Goal: Task Accomplishment & Management: Complete application form

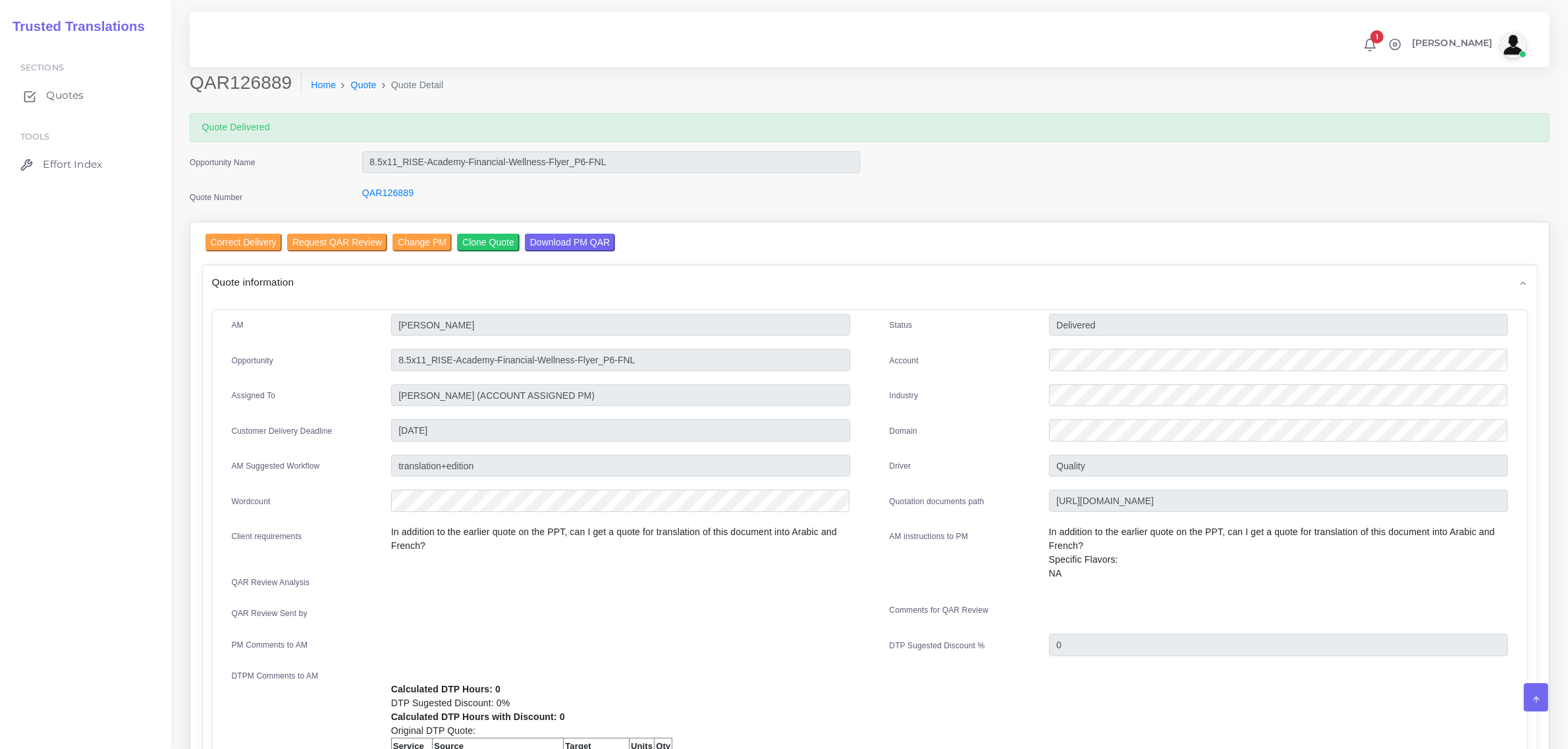
click at [55, 89] on span "Quotes" at bounding box center [65, 95] width 38 height 14
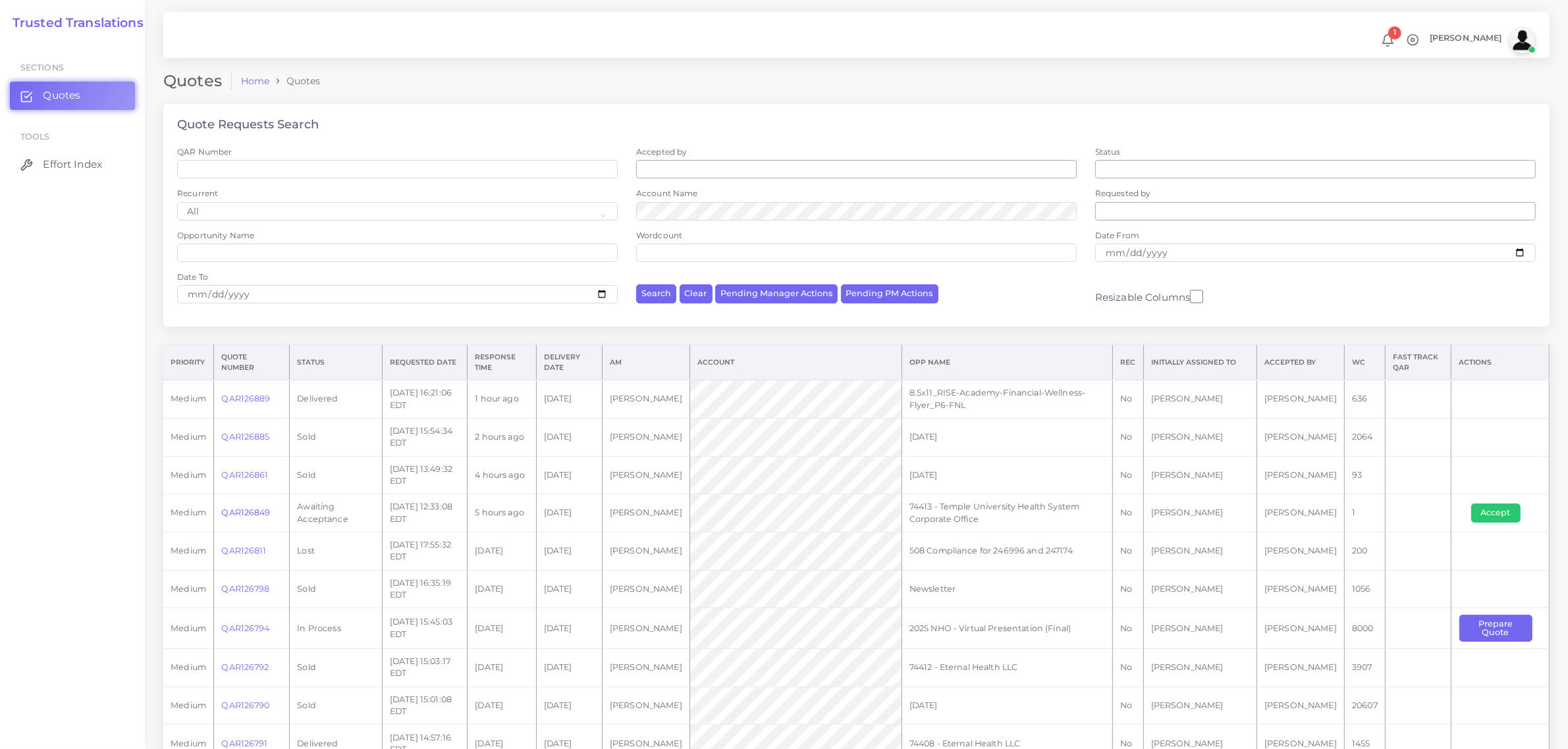
click at [248, 509] on link "QAR126849" at bounding box center [245, 512] width 49 height 10
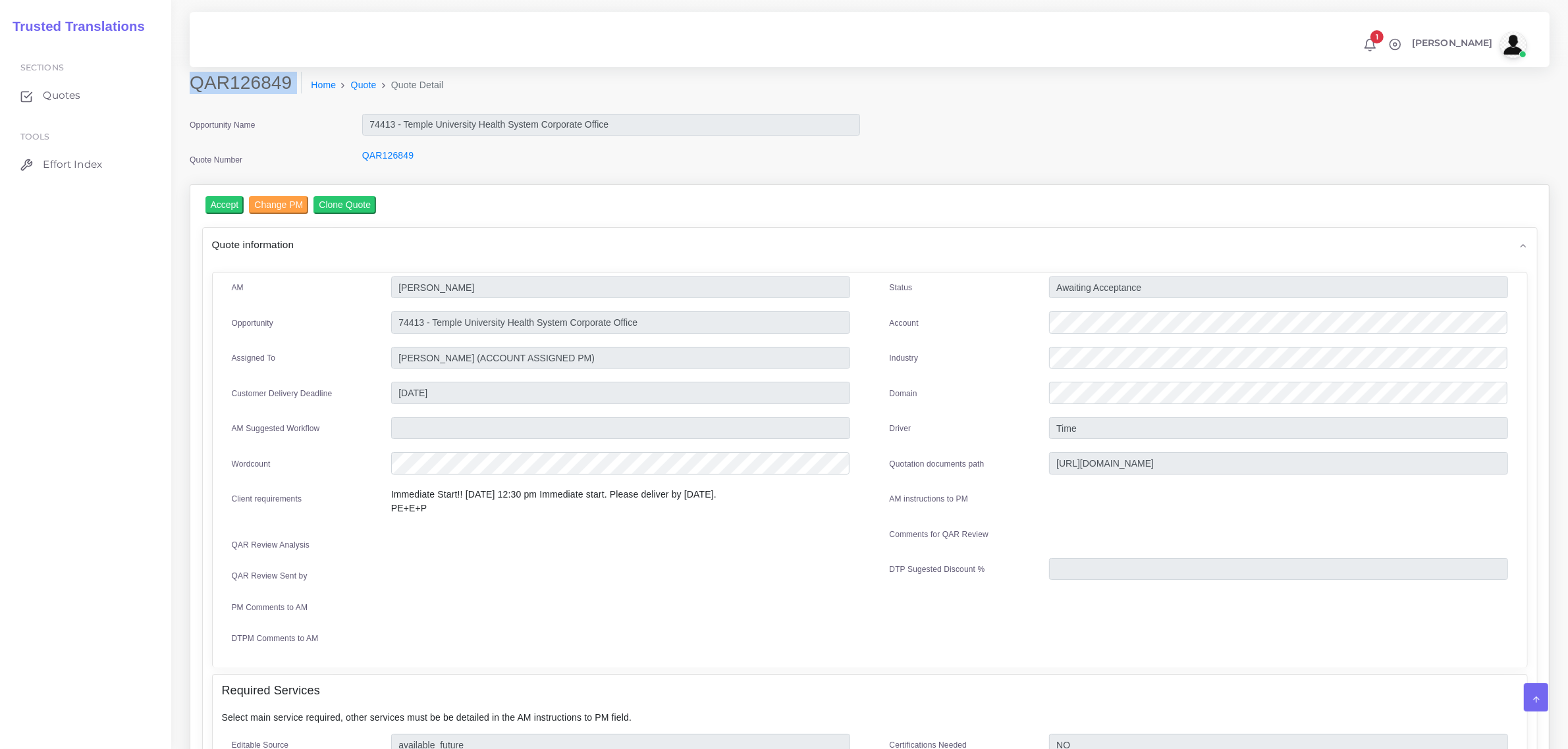
drag, startPoint x: 192, startPoint y: 83, endPoint x: 275, endPoint y: 99, distance: 84.5
click at [275, 99] on div "QAR126849 Home Quote Quote Detail" at bounding box center [697, 90] width 1034 height 37
copy div "QAR126849"
click at [219, 198] on input "Accept" at bounding box center [225, 205] width 39 height 18
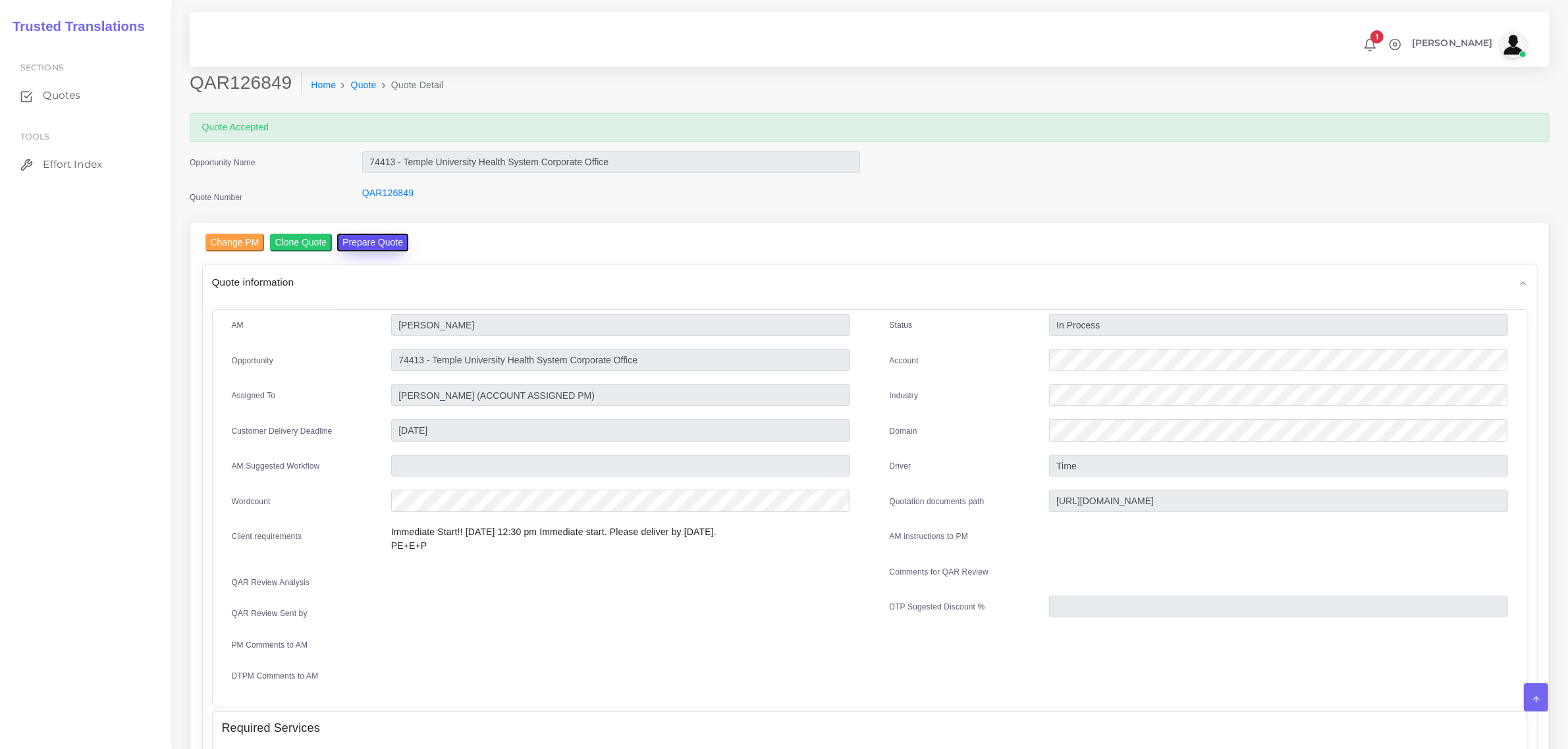
click at [351, 242] on button "Prepare Quote" at bounding box center [372, 242] width 71 height 18
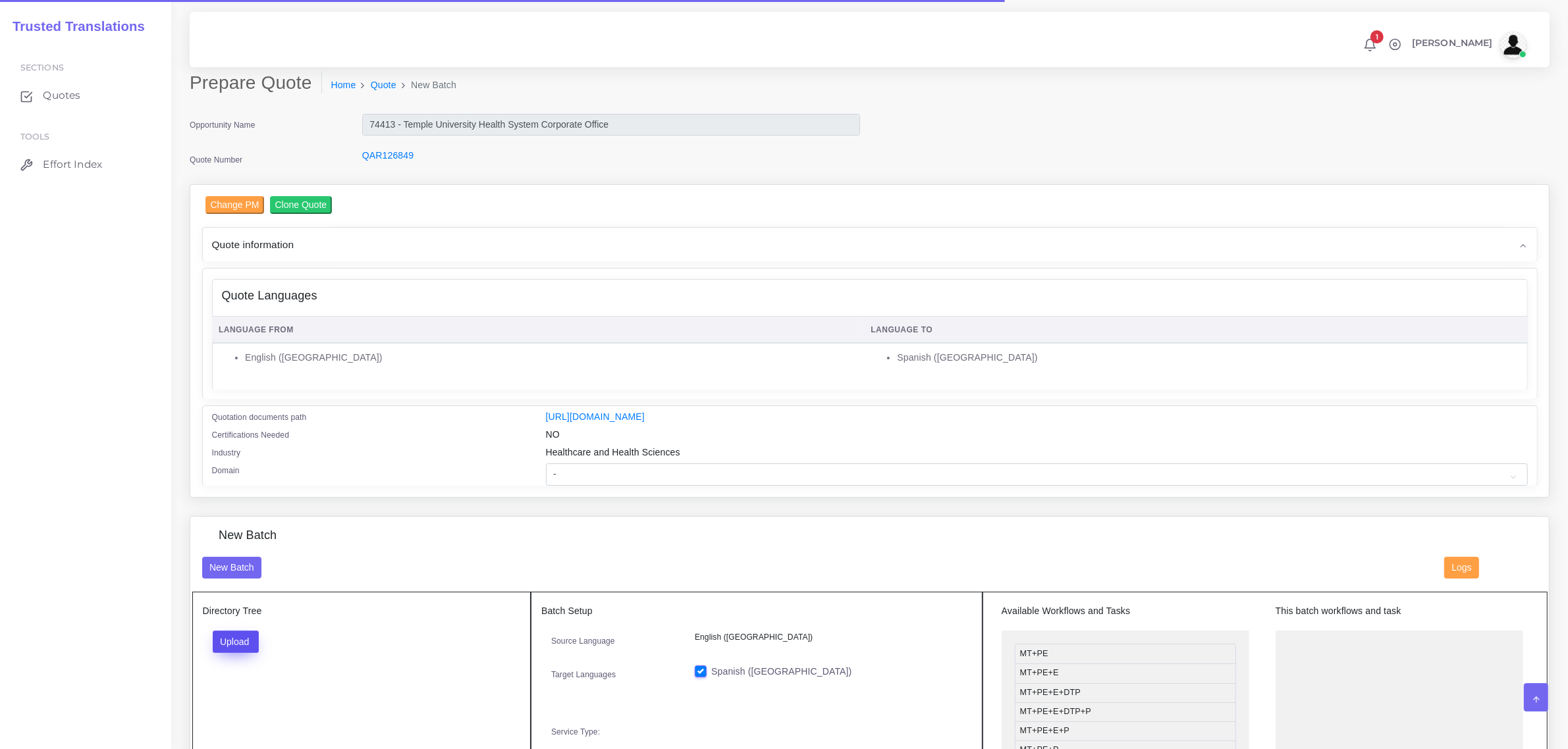
click at [237, 642] on button "Upload" at bounding box center [236, 642] width 47 height 22
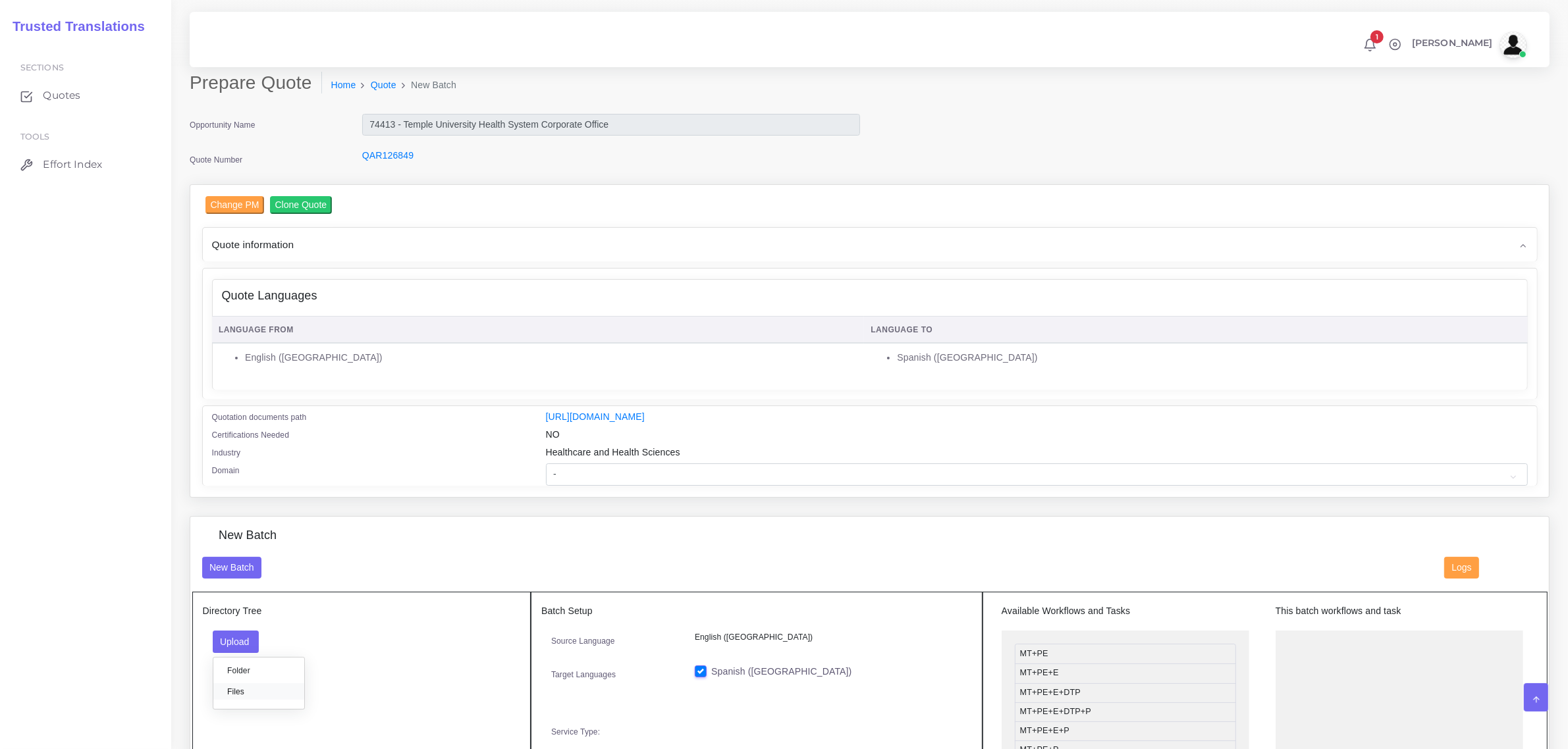
click at [238, 693] on label "Files" at bounding box center [259, 692] width 91 height 16
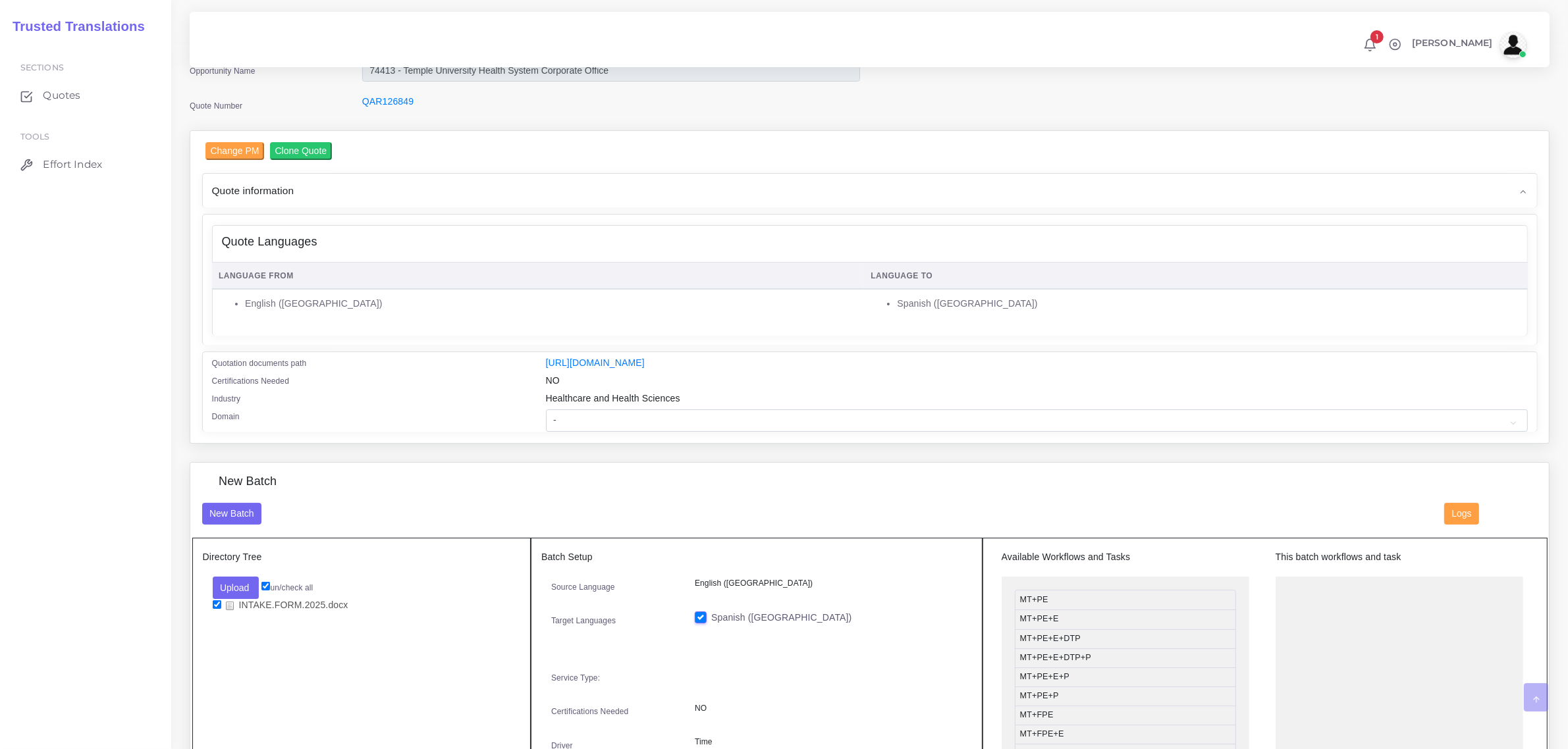
scroll to position [165, 0]
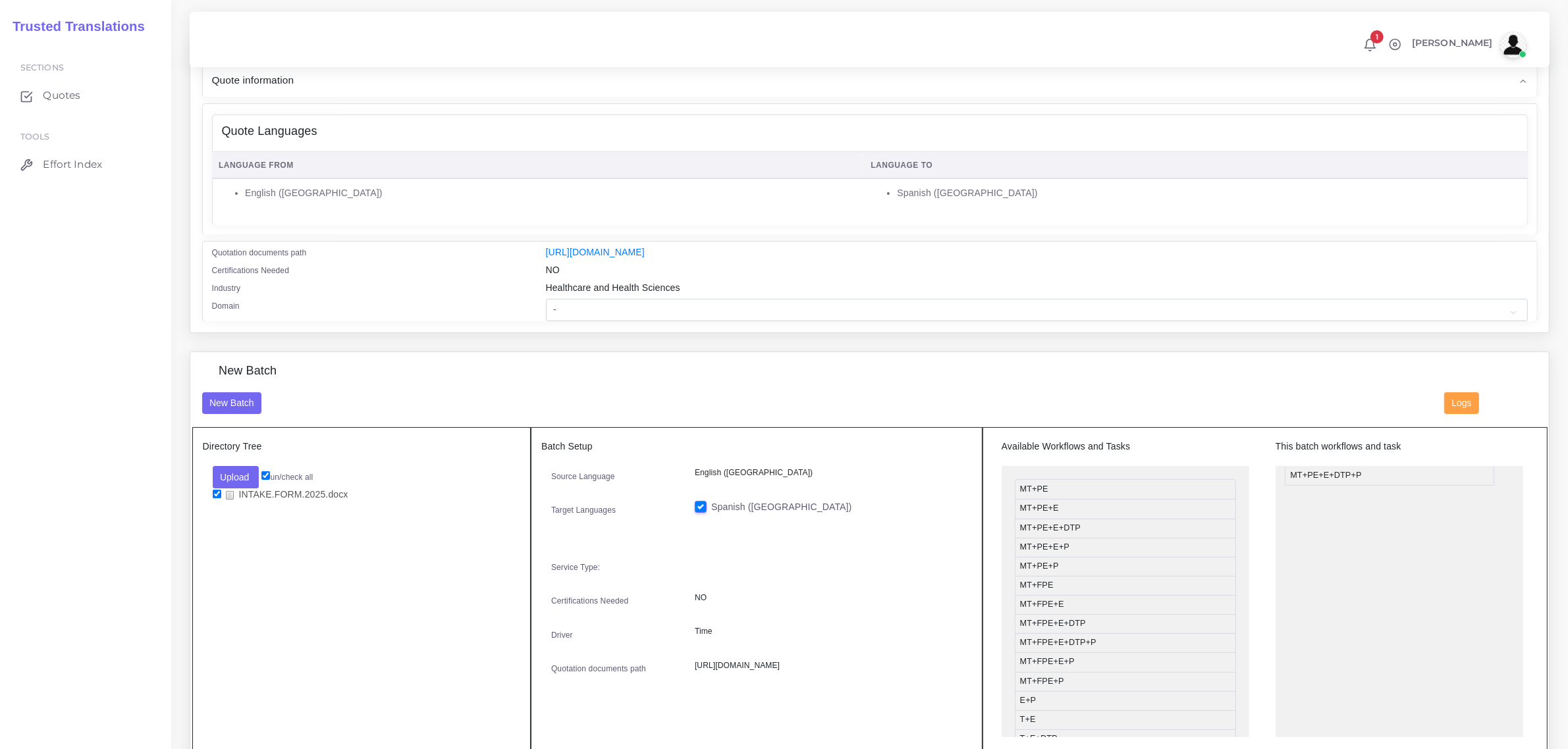
drag, startPoint x: 1090, startPoint y: 545, endPoint x: 1361, endPoint y: 472, distance: 280.7
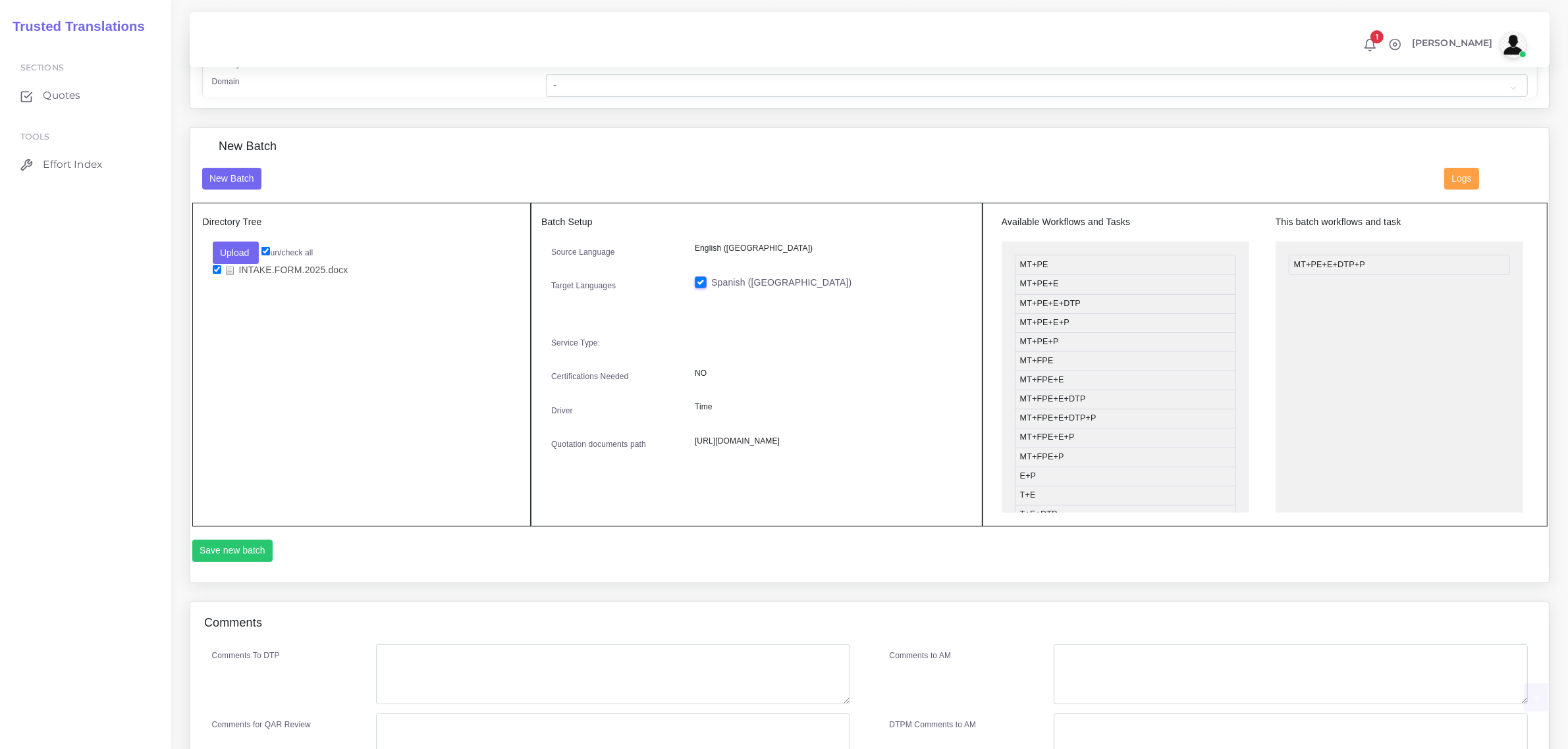
scroll to position [411, 0]
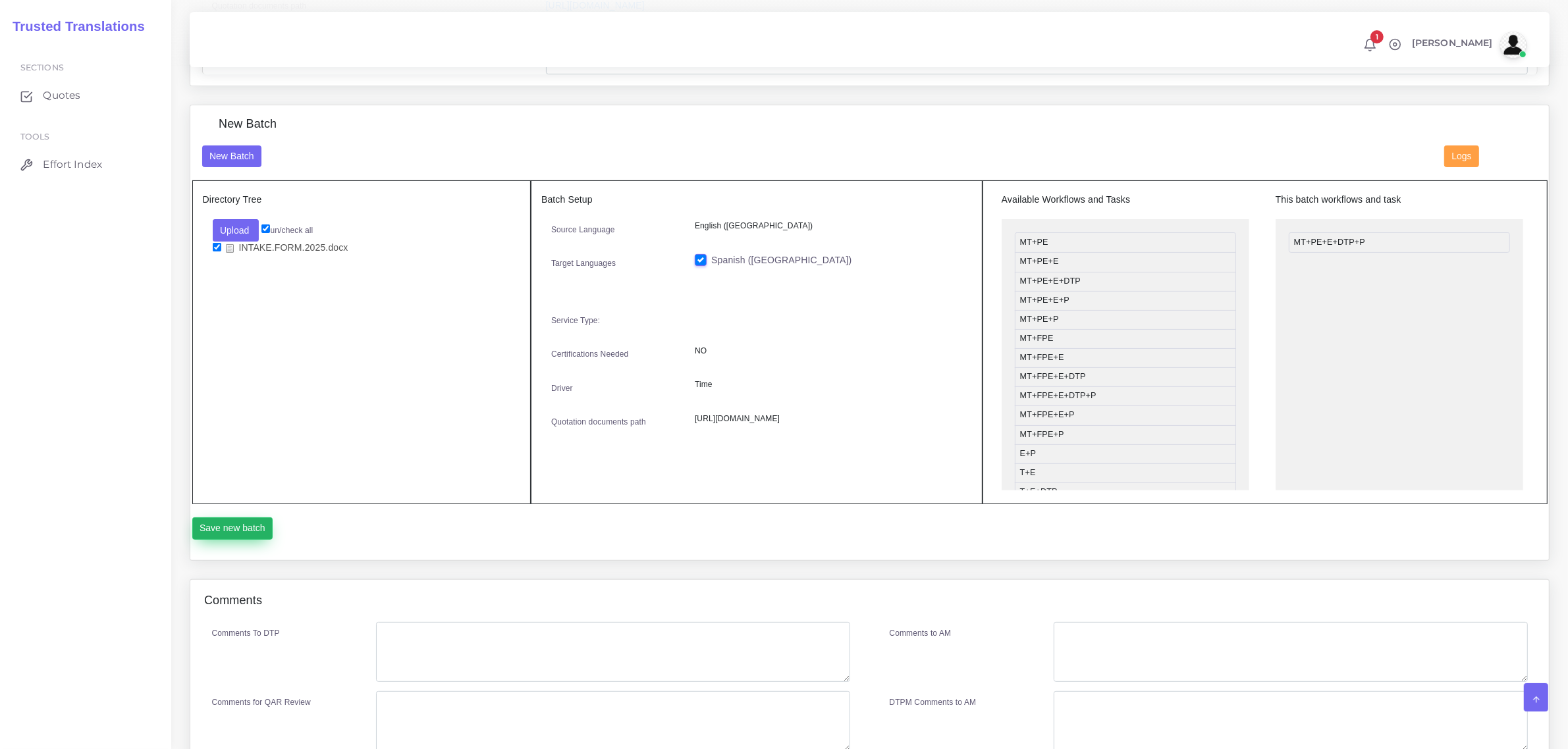
click at [236, 524] on button "Save new batch" at bounding box center [233, 528] width 81 height 22
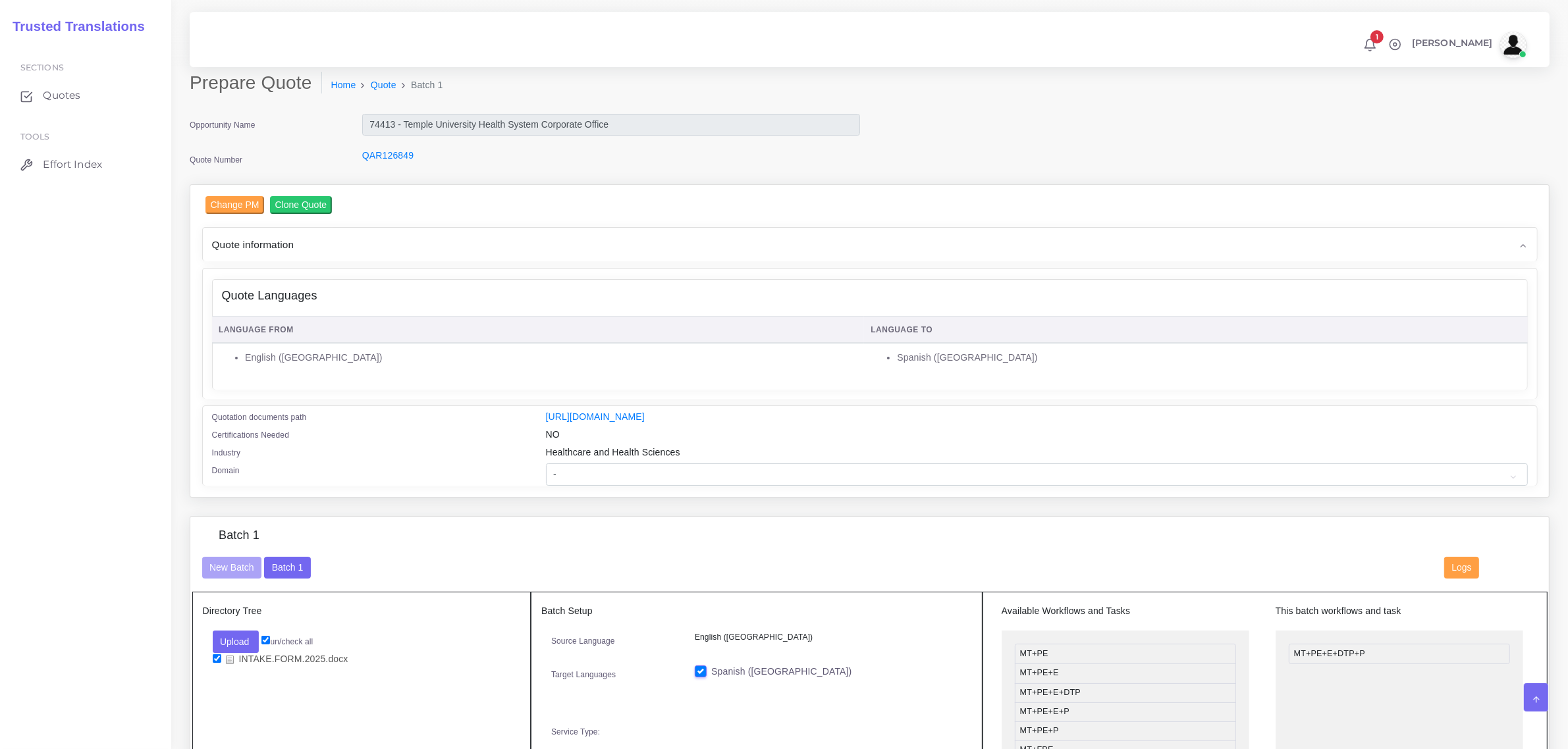
scroll to position [494, 0]
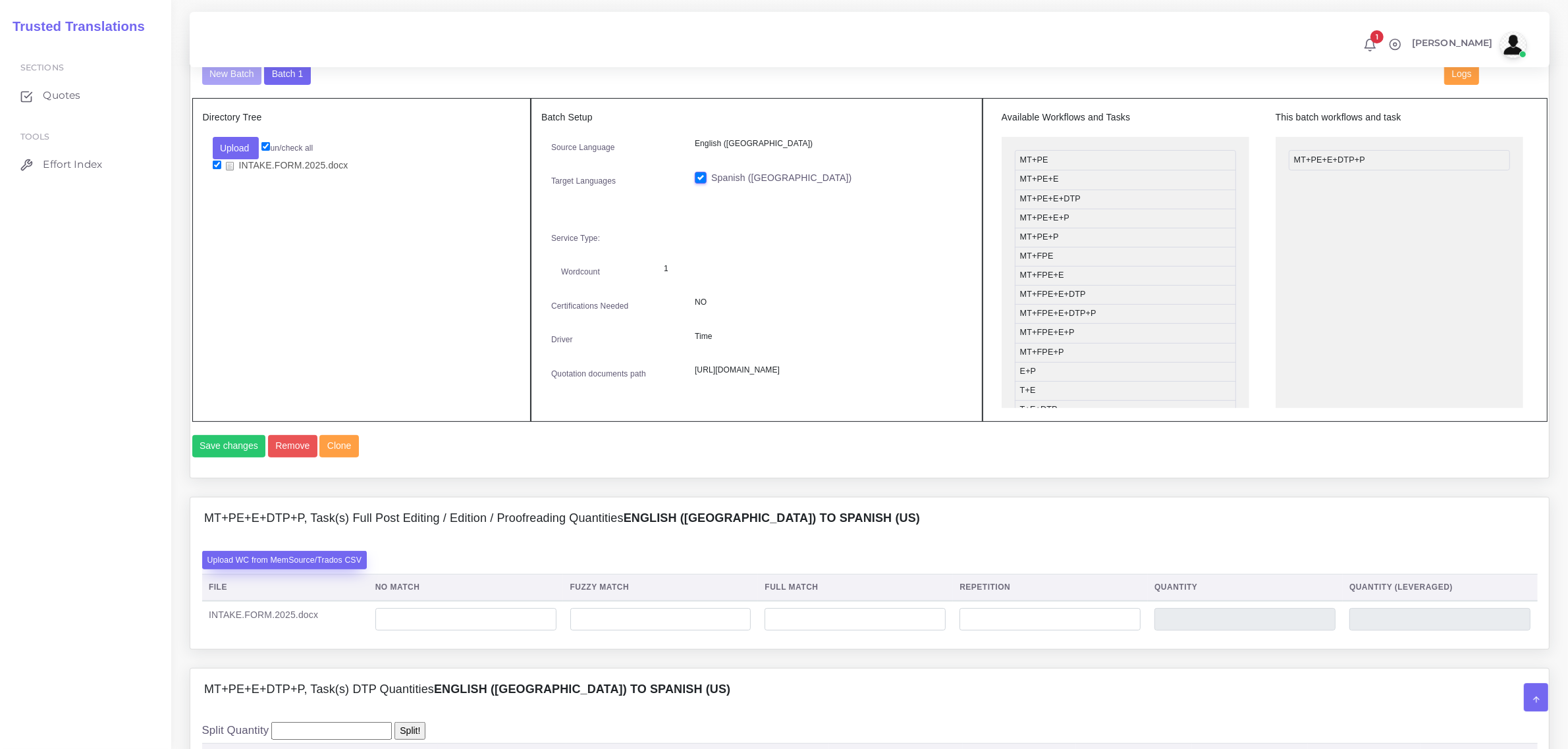
click at [295, 569] on label "Upload WC from MemSource/Trados CSV" at bounding box center [284, 560] width 166 height 18
click at [0, 0] on input "Upload WC from MemSource/Trados CSV" at bounding box center [0, 0] width 0 height 0
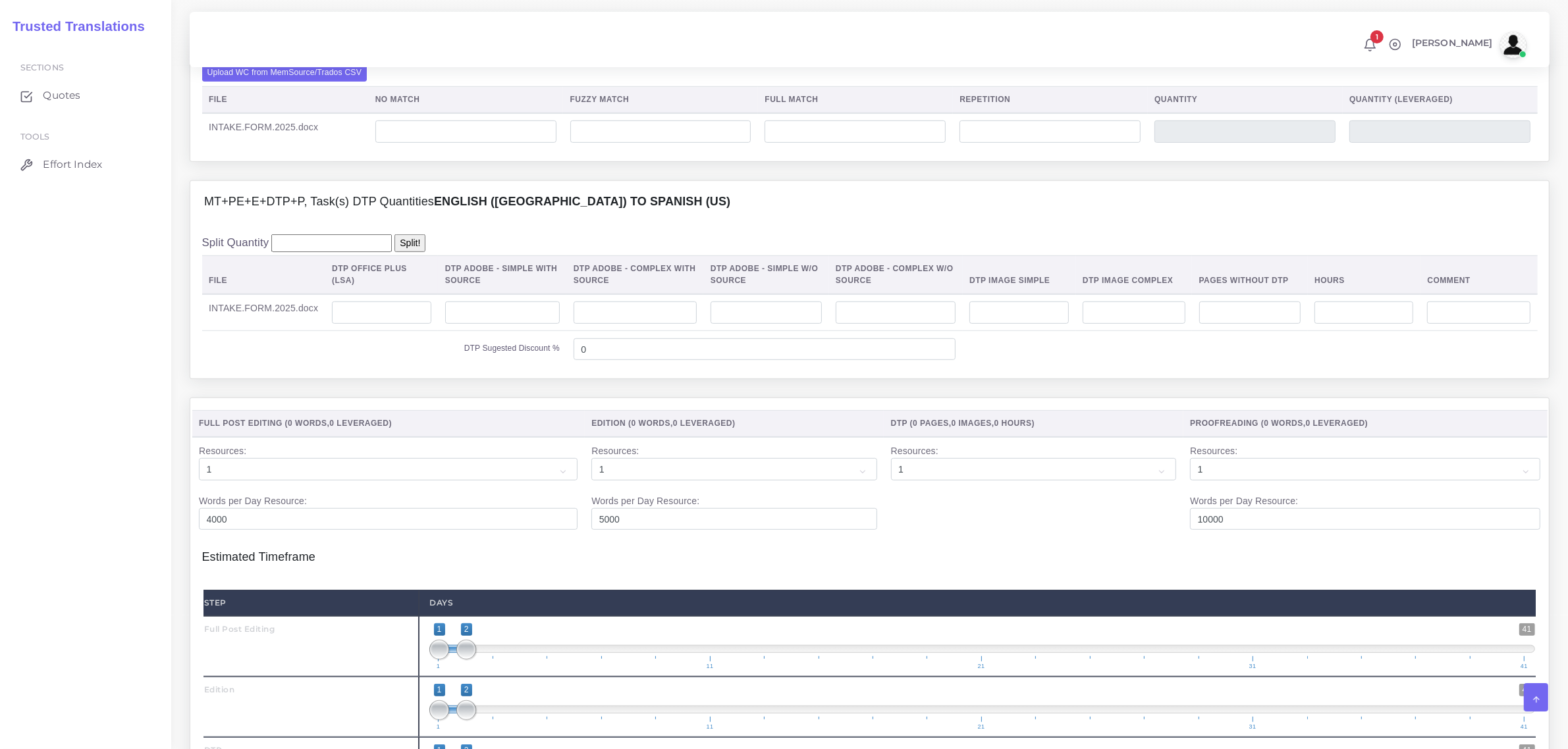
scroll to position [987, 0]
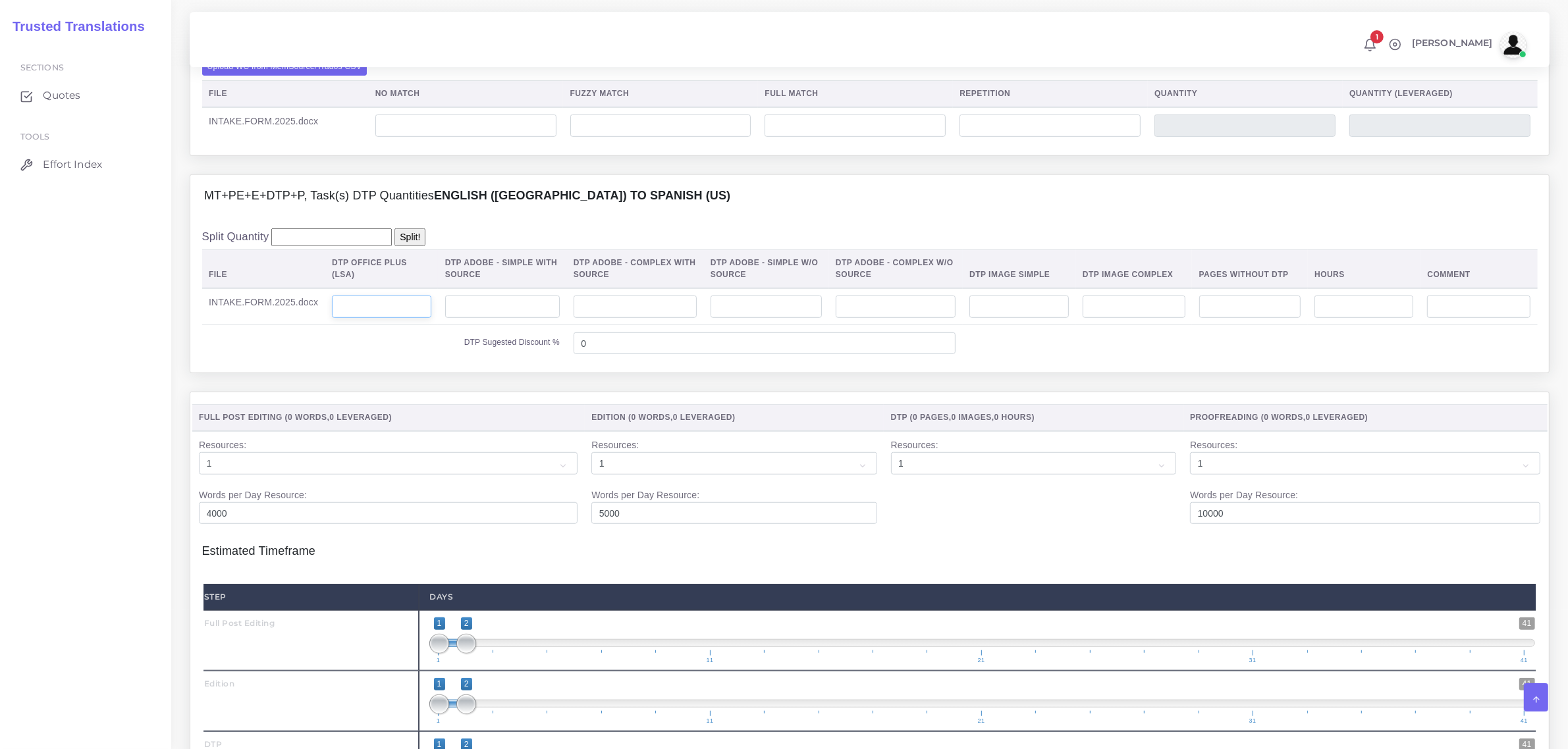
click at [380, 318] on input "number" at bounding box center [381, 307] width 99 height 22
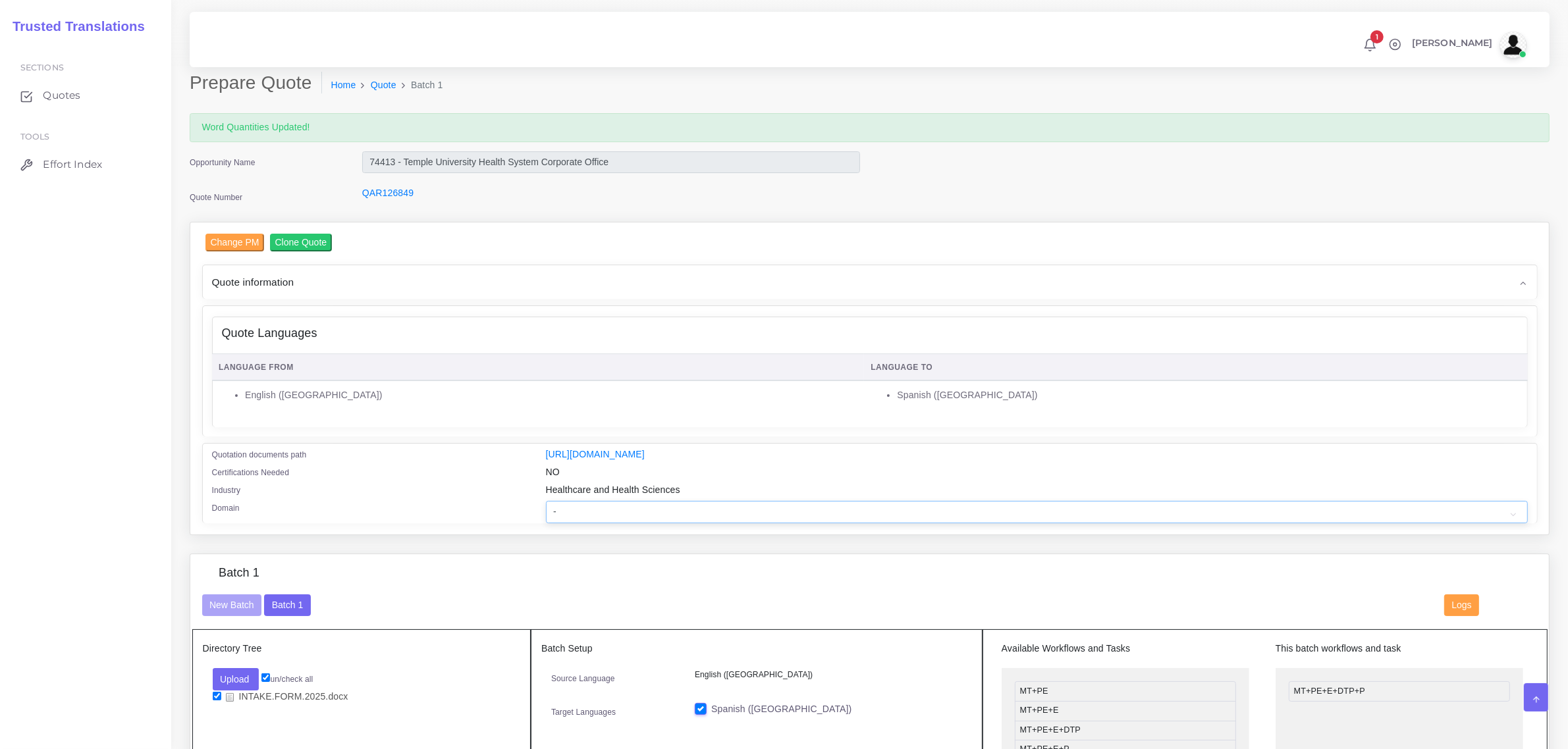
click at [580, 510] on select "- Advertising and Media Agriculture, Forestry and Fishing Architecture, Buildin…" at bounding box center [1036, 512] width 982 height 22
select select "Healthcare and Health Sciences"
click at [546, 501] on select "- Advertising and Media Agriculture, Forestry and Fishing Architecture, Buildin…" at bounding box center [1036, 512] width 982 height 22
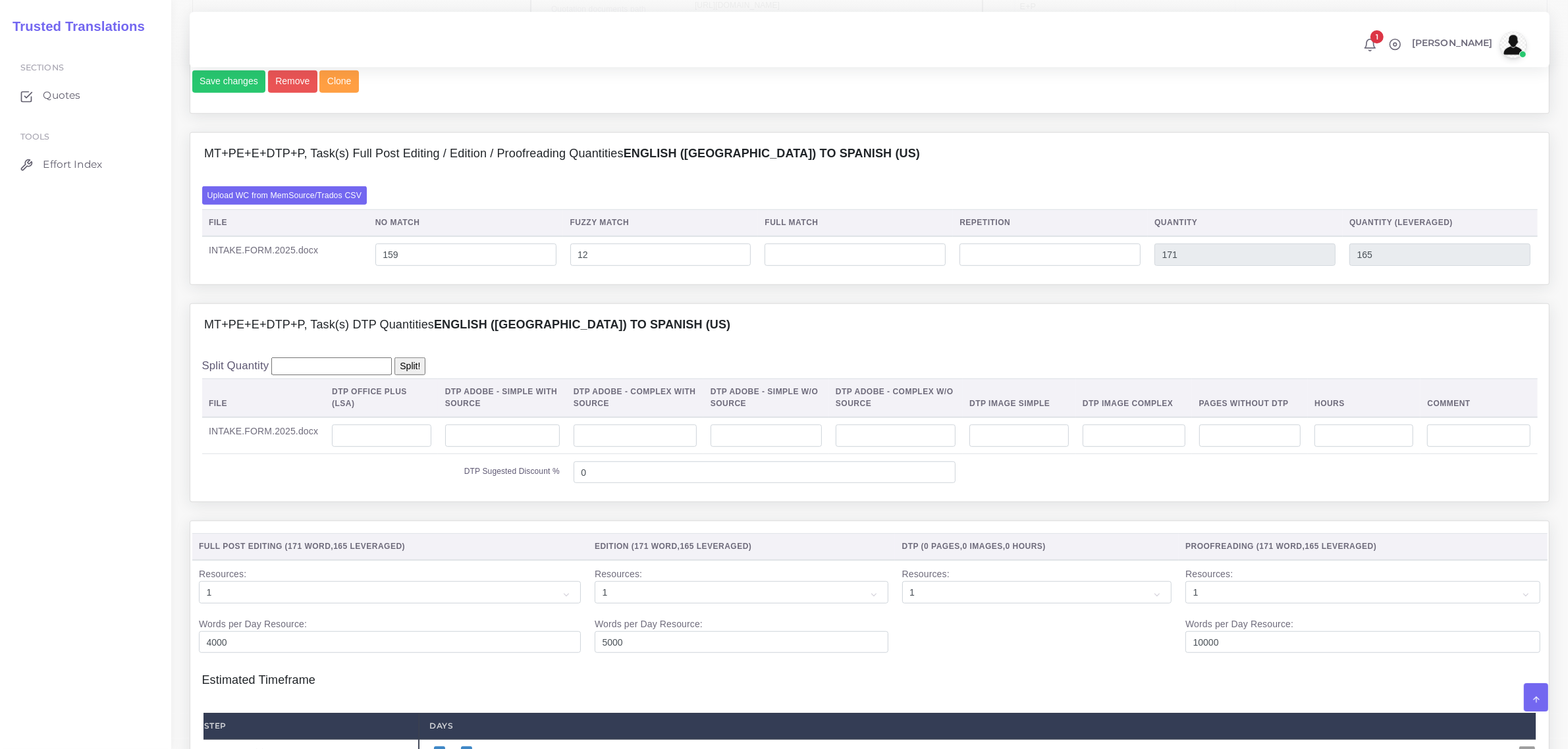
scroll to position [905, 0]
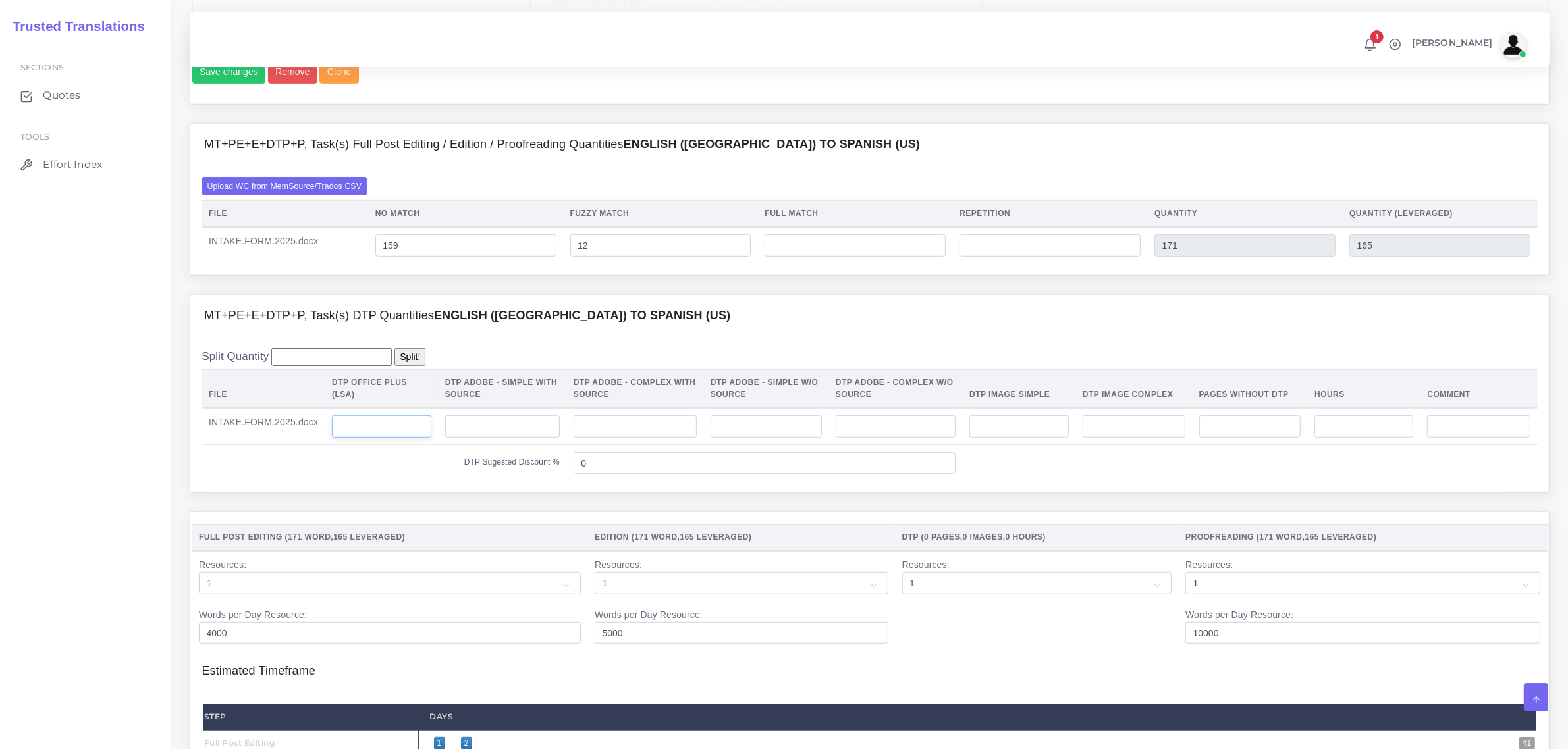
click at [371, 438] on input "number" at bounding box center [381, 426] width 99 height 22
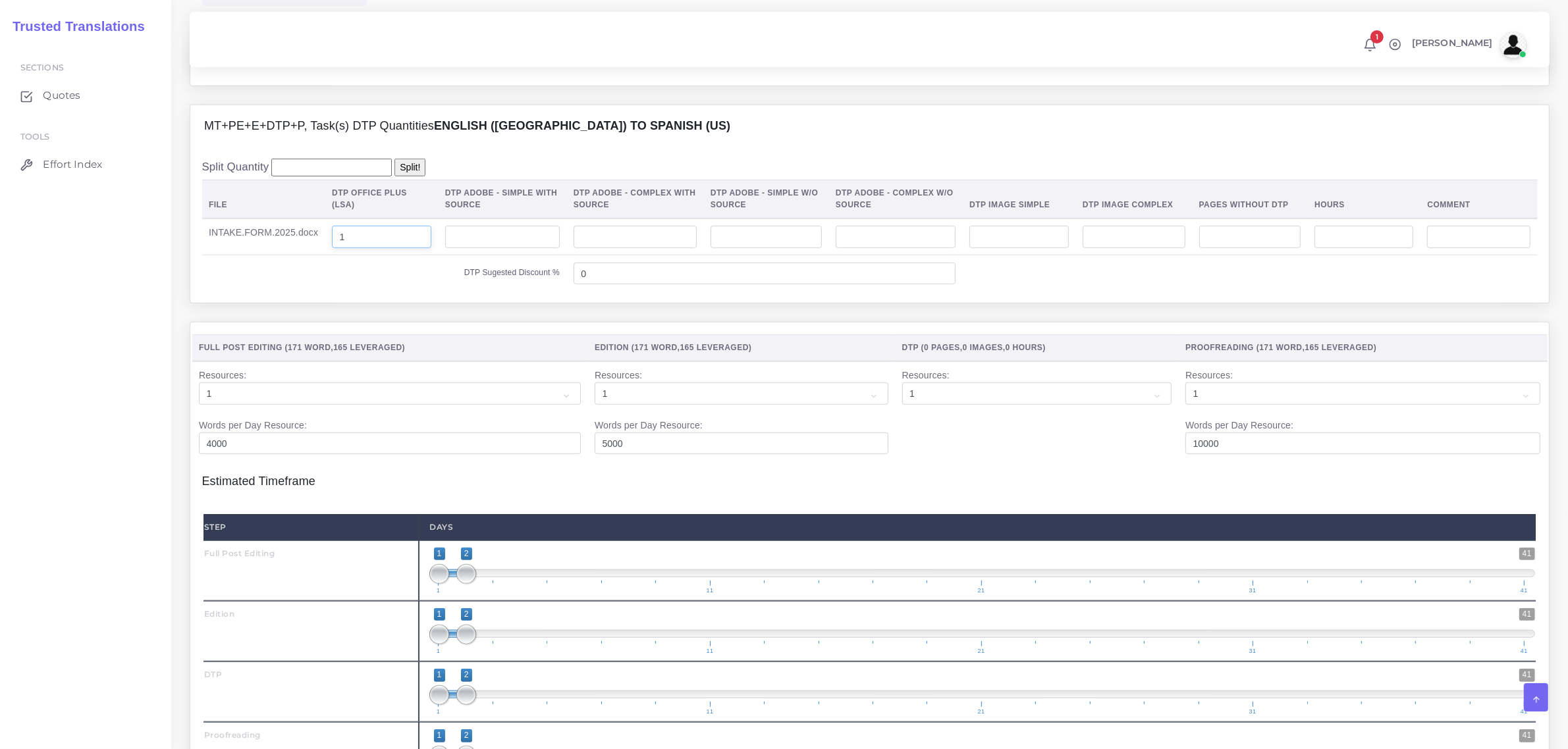
scroll to position [1399, 0]
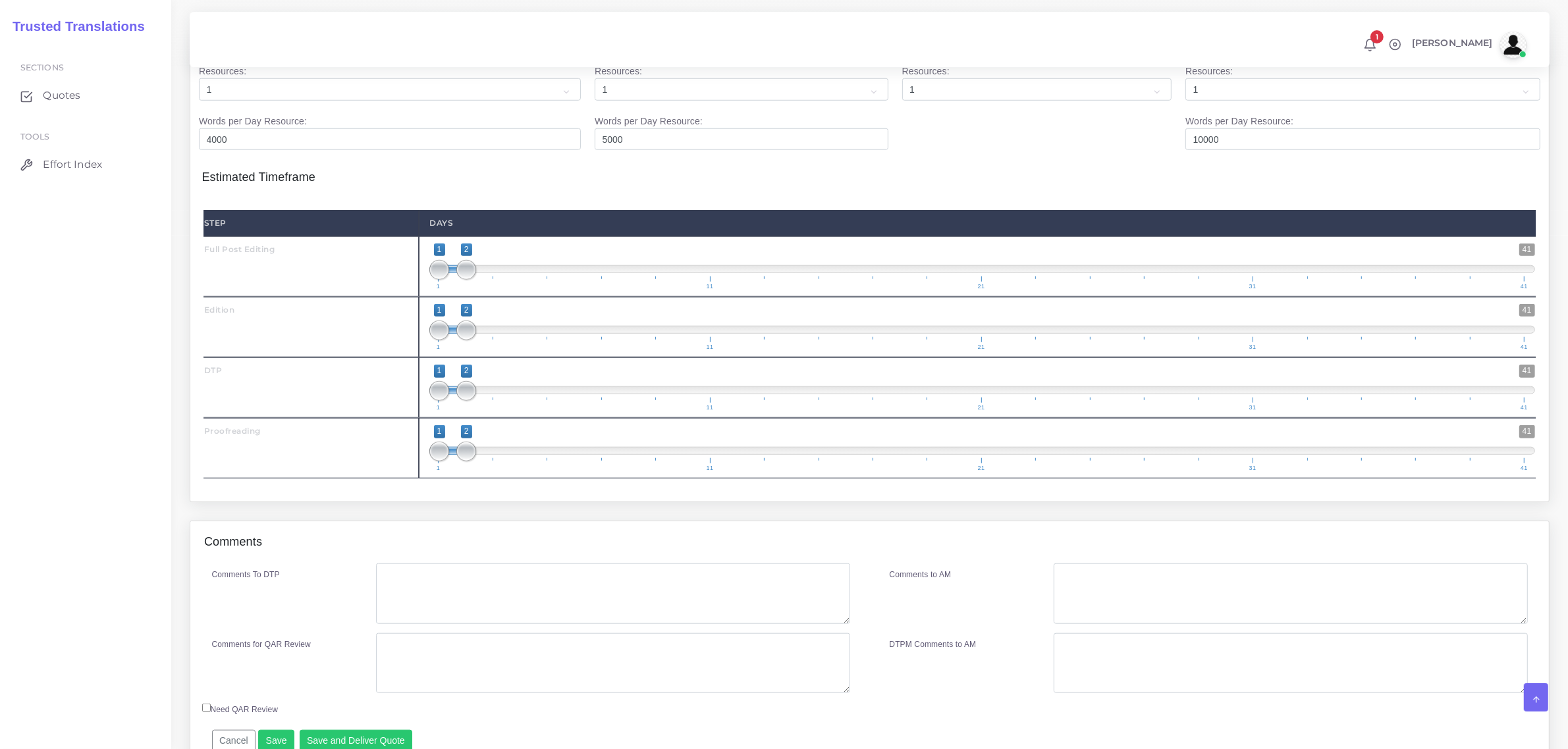
type input "1"
click at [446, 616] on textarea "Comments To DTP" at bounding box center [613, 594] width 474 height 61
type textarea "no specific instructions"
drag, startPoint x: 467, startPoint y: 481, endPoint x: 508, endPoint y: 484, distance: 41.1
click at [508, 471] on span "1 41 1 4 1 — 4 1 11 21 31 41" at bounding box center [982, 448] width 1105 height 46
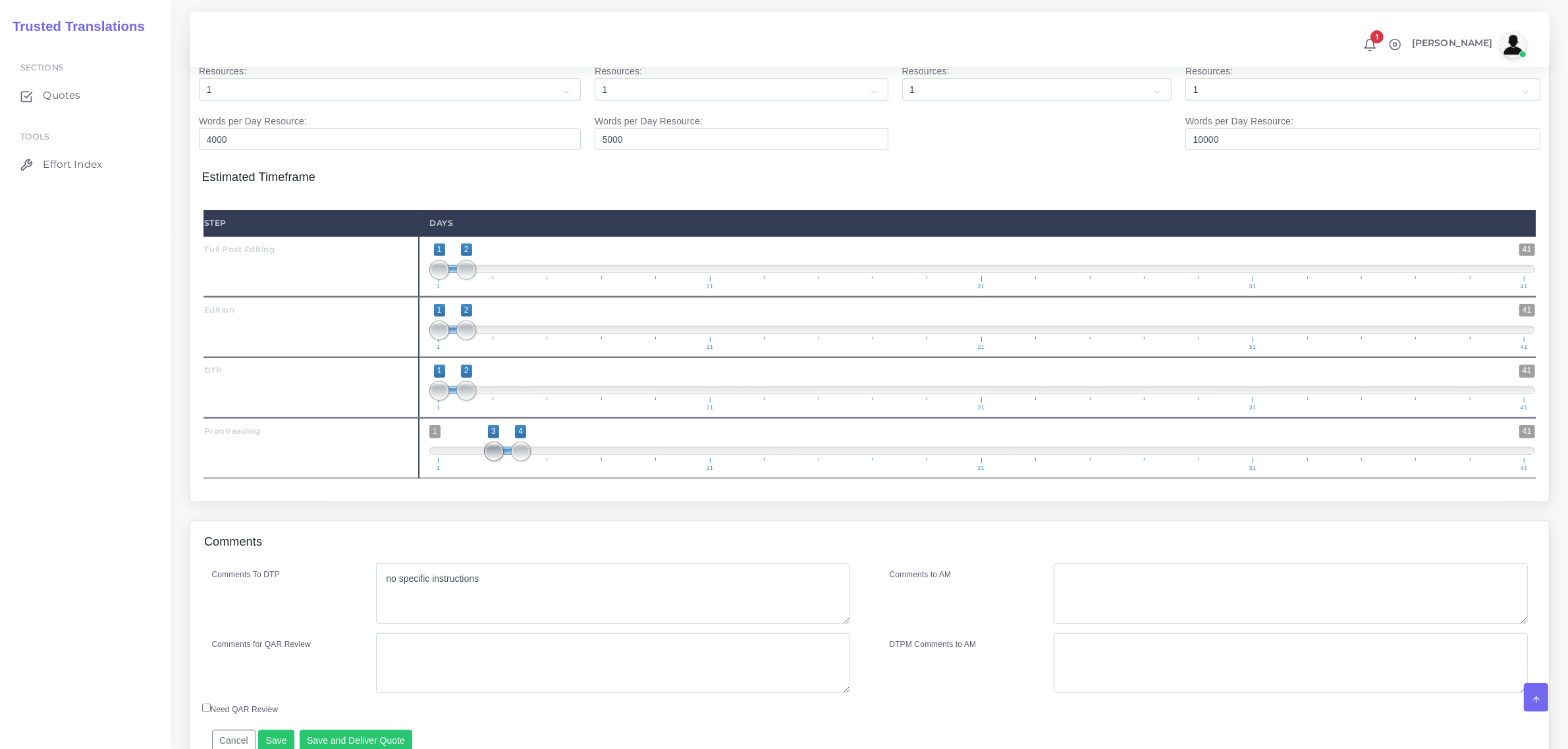
drag, startPoint x: 441, startPoint y: 482, endPoint x: 489, endPoint y: 494, distance: 49.5
click at [489, 471] on span "1 41 3 4 3 — 4 1 11 21 31 41" at bounding box center [982, 448] width 1105 height 46
drag, startPoint x: 532, startPoint y: 480, endPoint x: 524, endPoint y: 481, distance: 8.1
click at [524, 471] on span "1 41 4 5 4 — 5 1 11 21 31 41" at bounding box center [982, 448] width 1105 height 46
click at [492, 461] on span at bounding box center [493, 451] width 20 height 20
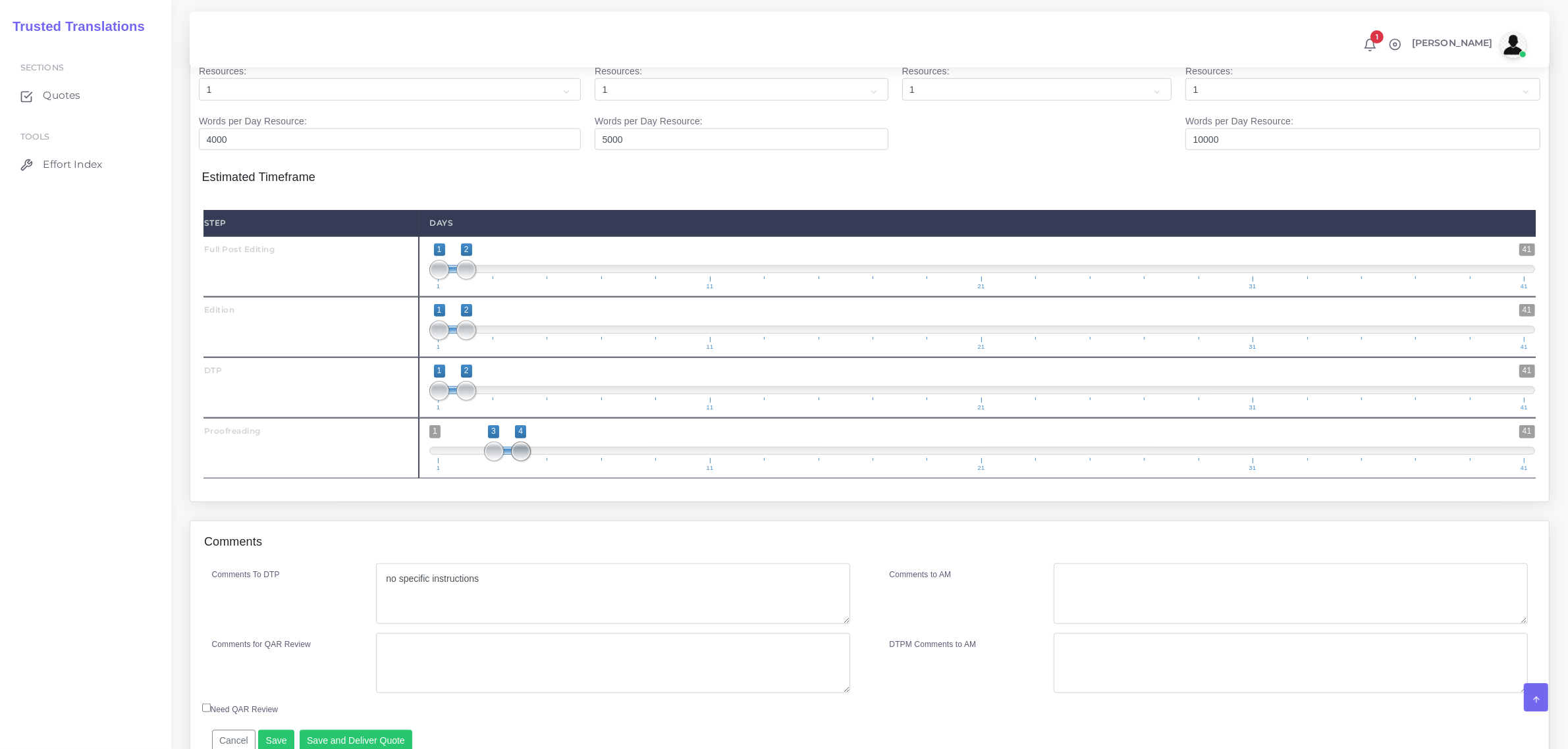
type input "3;3"
drag, startPoint x: 543, startPoint y: 475, endPoint x: 501, endPoint y: 478, distance: 42.1
click at [511, 461] on span at bounding box center [520, 451] width 20 height 20
type input "2;2"
drag, startPoint x: 438, startPoint y: 423, endPoint x: 453, endPoint y: 420, distance: 15.3
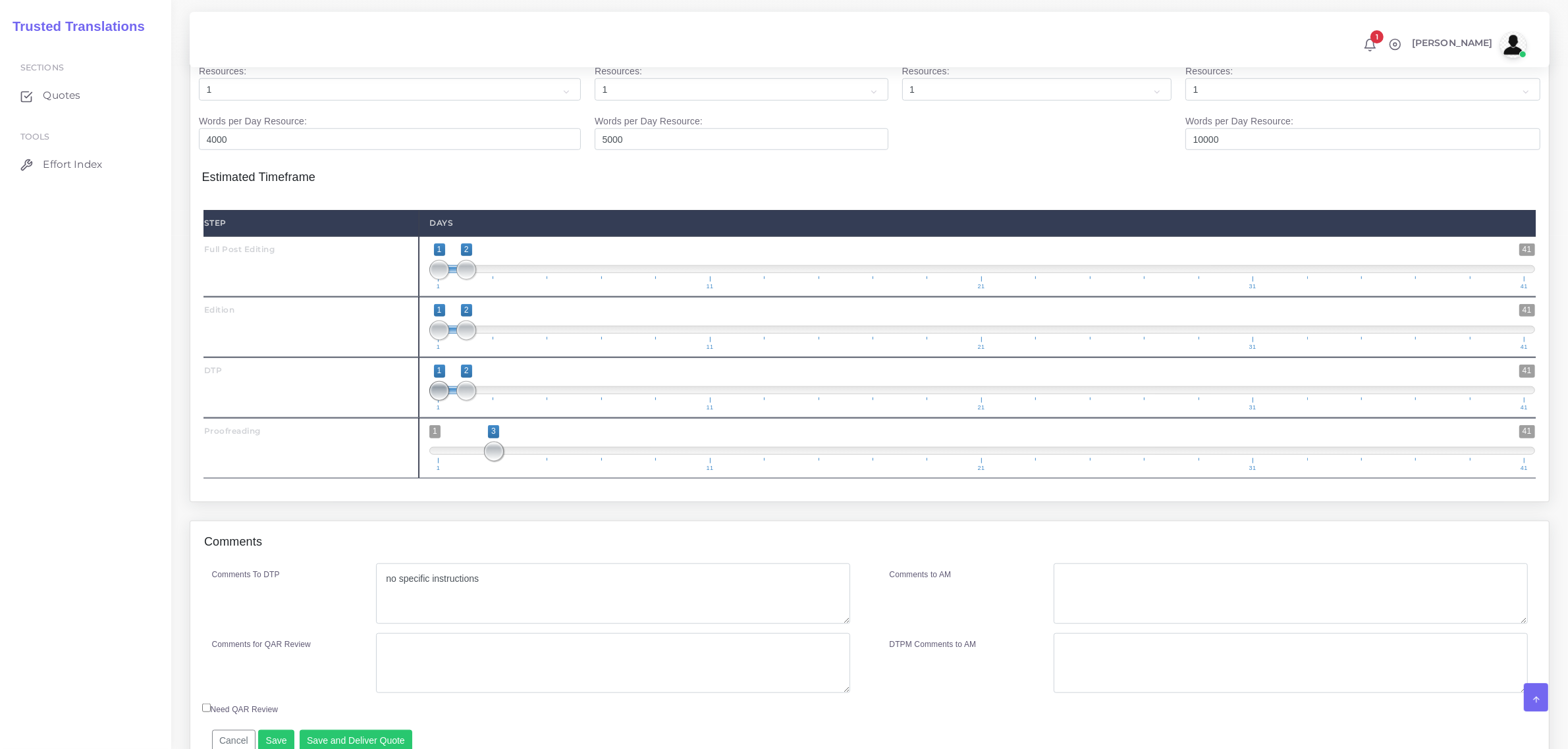
click at [453, 411] on span "1 41 1 2 1 — 2 1 11 21 31 41" at bounding box center [982, 388] width 1105 height 46
type input "2;2"
drag, startPoint x: 434, startPoint y: 357, endPoint x: 479, endPoint y: 297, distance: 75.0
click at [481, 313] on div "Step Days Full Post Editing 1 41 1 2 1 — 2 1 11 21 31 41 1;2" at bounding box center [869, 344] width 1332 height 269
type input "1;1"
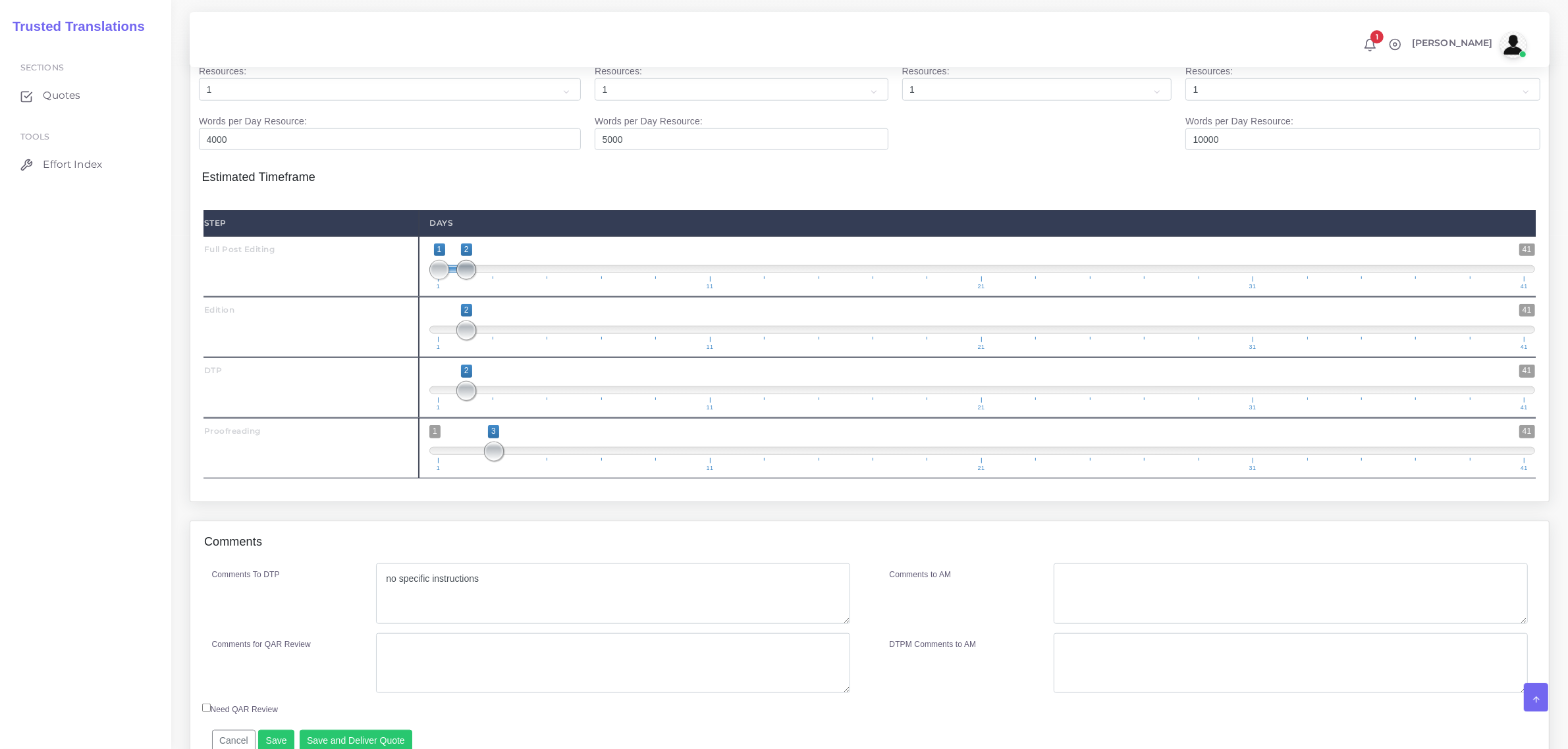
drag, startPoint x: 468, startPoint y: 299, endPoint x: 418, endPoint y: 321, distance: 54.6
click at [413, 297] on div "Full Post Editing 1 41 1 2 1 — 2 1 11 21 31 41 1;1" at bounding box center [869, 267] width 1352 height 61
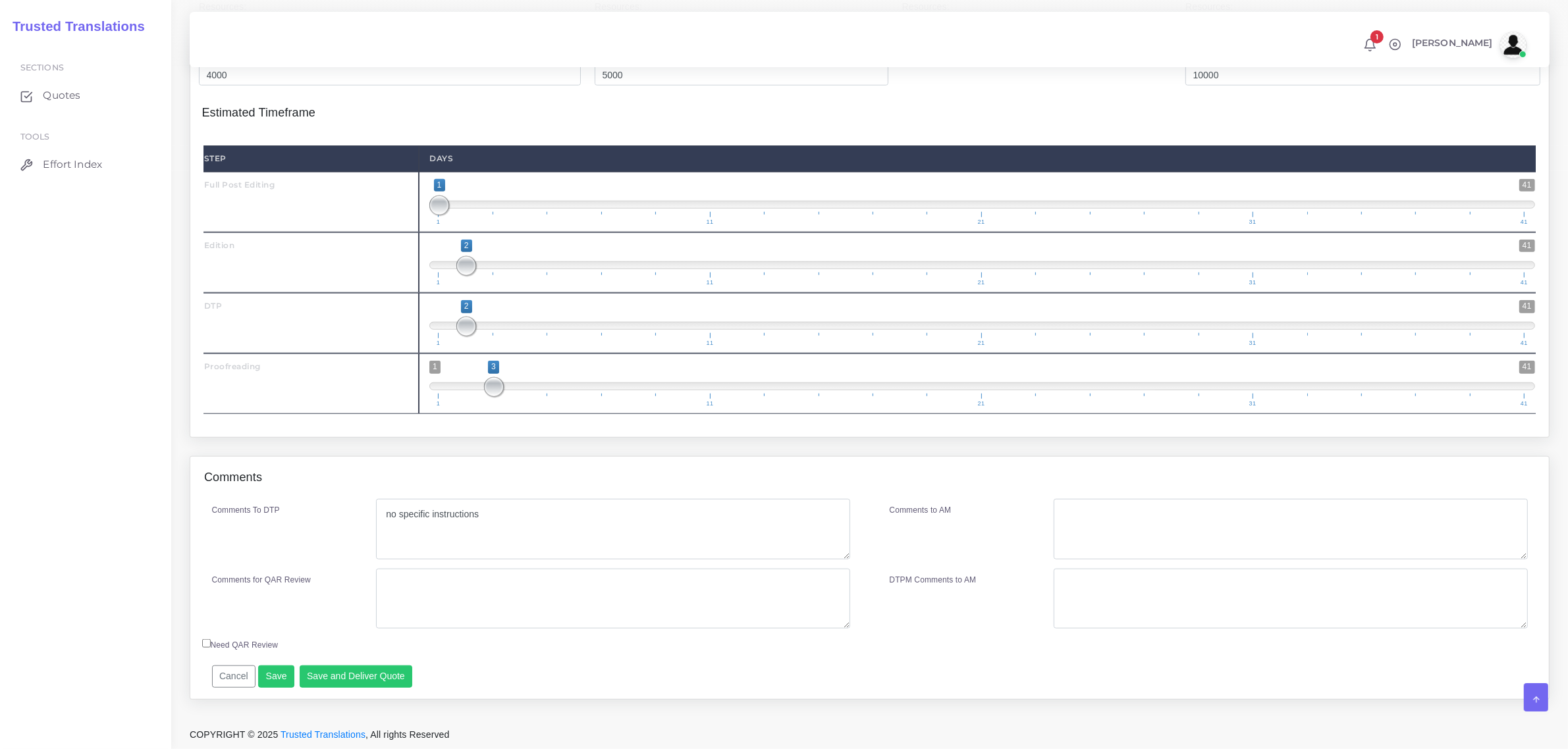
scroll to position [1493, 0]
click at [378, 682] on button "Save and Deliver Quote" at bounding box center [356, 676] width 113 height 22
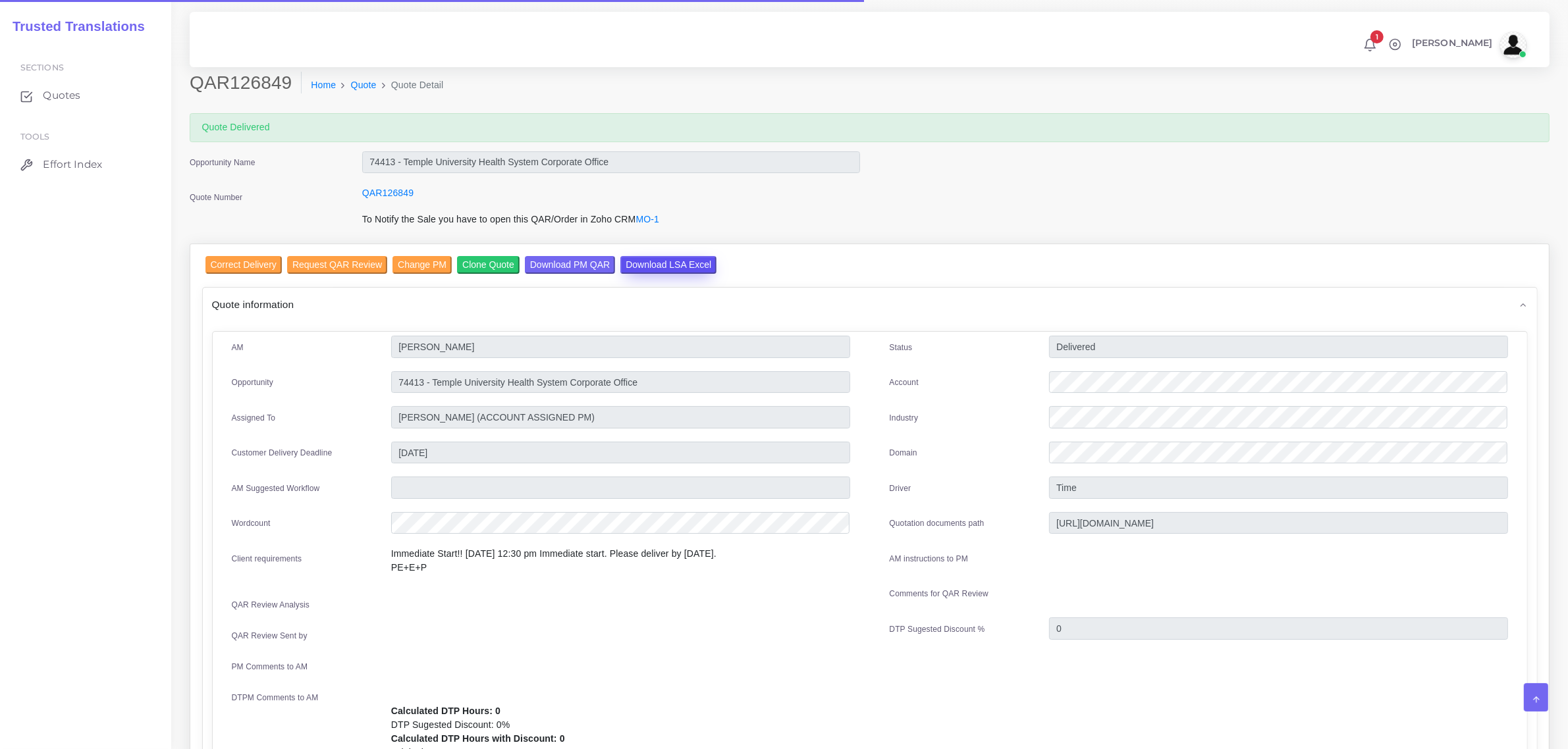
click at [663, 264] on input "Download LSA Excel" at bounding box center [668, 265] width 96 height 18
